Goal: Information Seeking & Learning: Learn about a topic

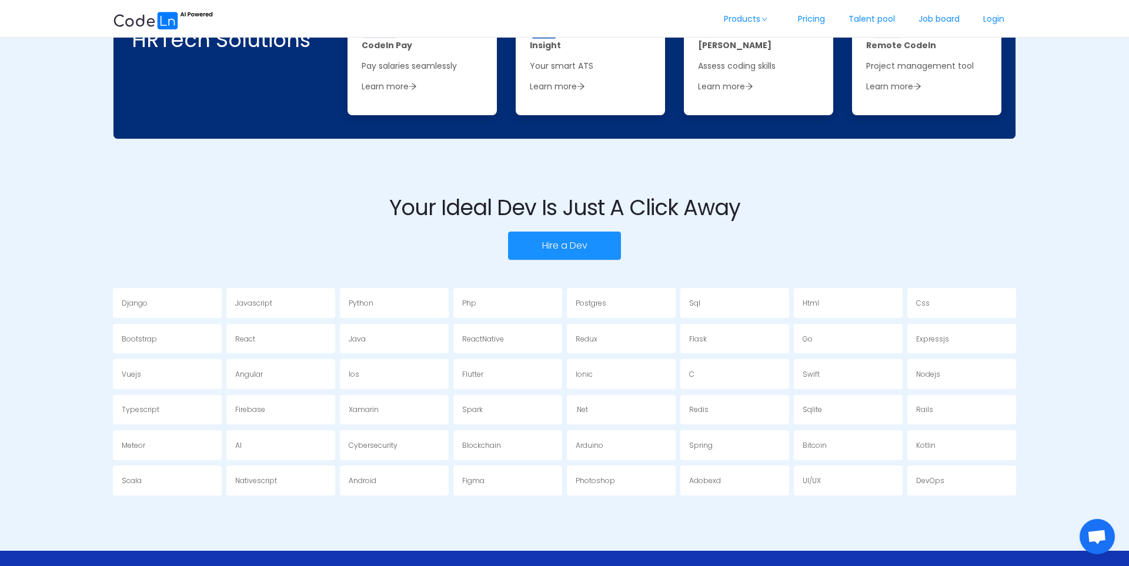
scroll to position [2006, 0]
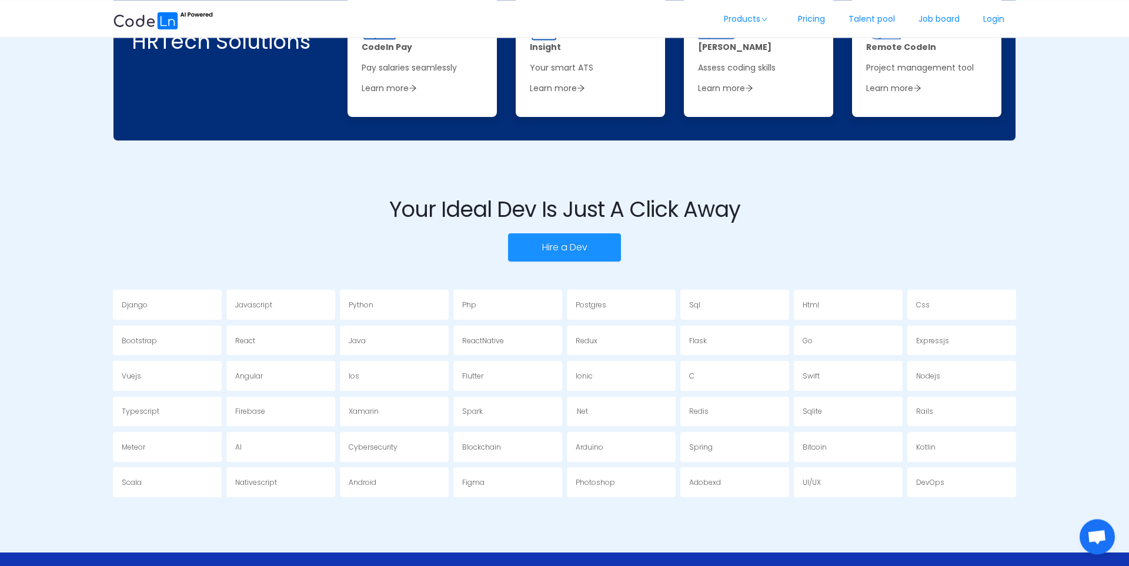
click at [365, 346] on div "Java" at bounding box center [394, 341] width 109 height 30
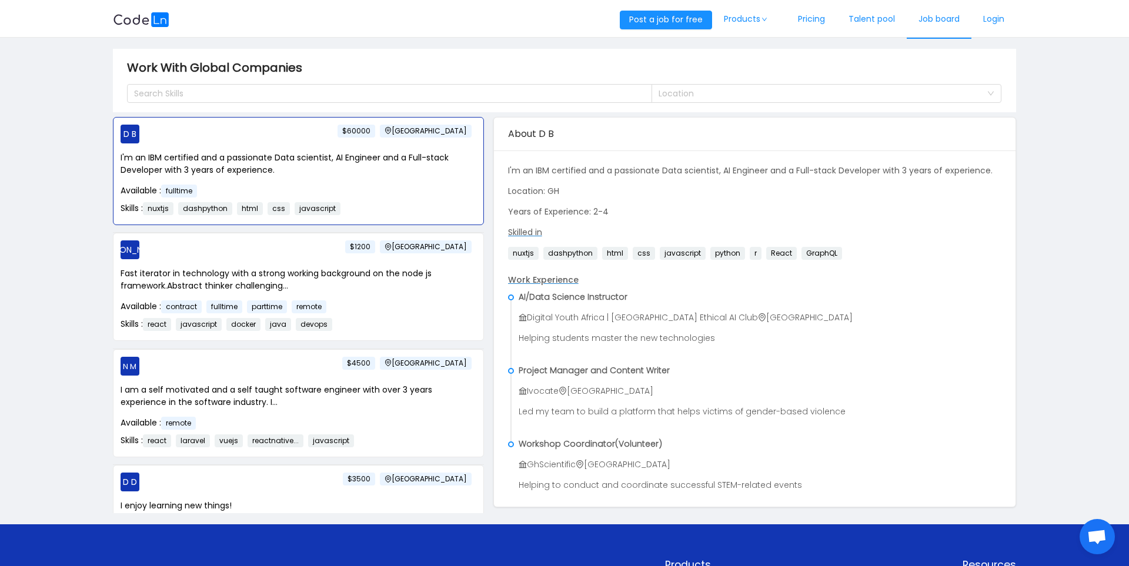
click at [931, 29] on link "Job board" at bounding box center [939, 19] width 65 height 39
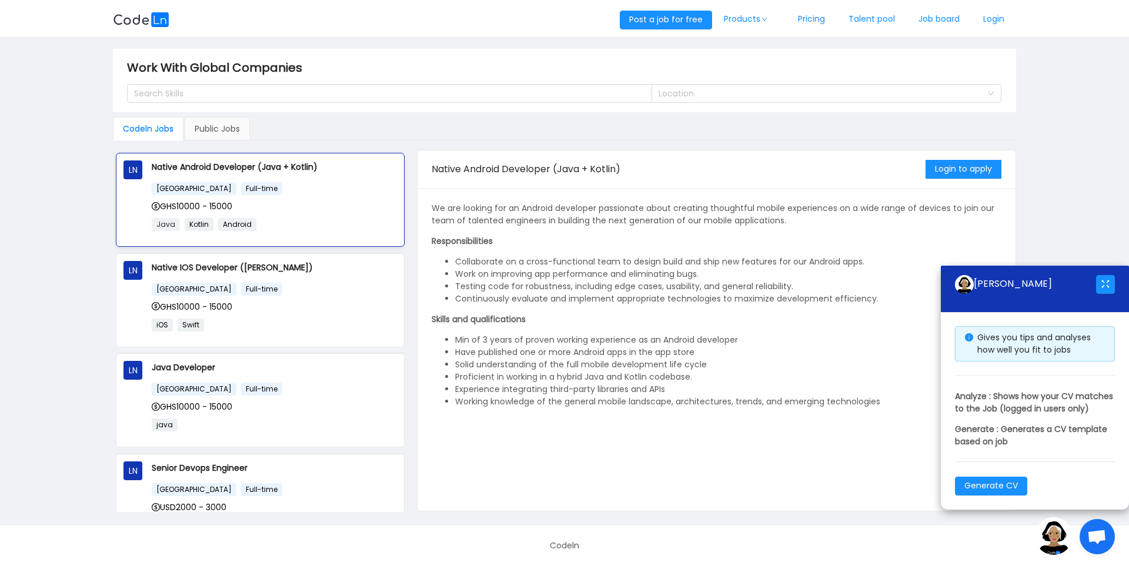
click at [162, 225] on span "Java" at bounding box center [166, 224] width 28 height 13
click at [236, 224] on span "Android" at bounding box center [237, 224] width 38 height 13
click at [205, 224] on span "Kotlin" at bounding box center [199, 224] width 29 height 13
click at [235, 219] on span "Android" at bounding box center [237, 224] width 38 height 13
